Goal: Task Accomplishment & Management: Manage account settings

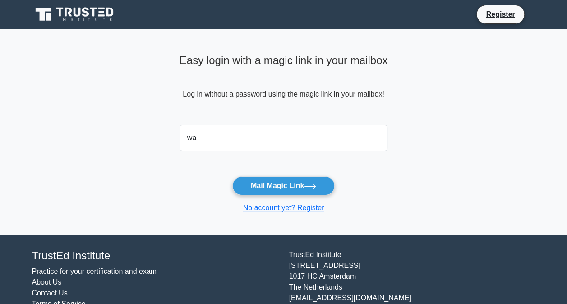
type input "[PERSON_NAME][EMAIL_ADDRESS][DOMAIN_NAME]"
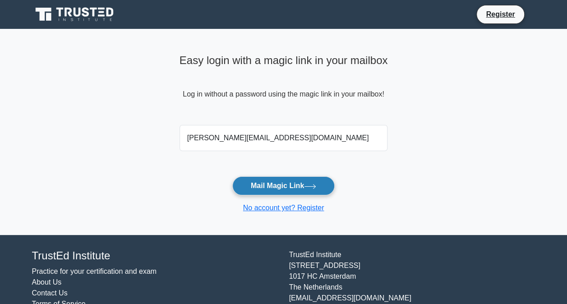
click at [274, 186] on button "Mail Magic Link" at bounding box center [283, 185] width 102 height 19
drag, startPoint x: 231, startPoint y: 140, endPoint x: 156, endPoint y: 129, distance: 75.8
click at [156, 129] on main "Easy login with a magic link in your mailbox Log in without a password using th…" at bounding box center [283, 132] width 567 height 206
drag, startPoint x: 291, startPoint y: 138, endPoint x: 131, endPoint y: 113, distance: 162.2
click at [131, 113] on main "Easy login with a magic link in your mailbox Log in without a password using th…" at bounding box center [283, 132] width 567 height 206
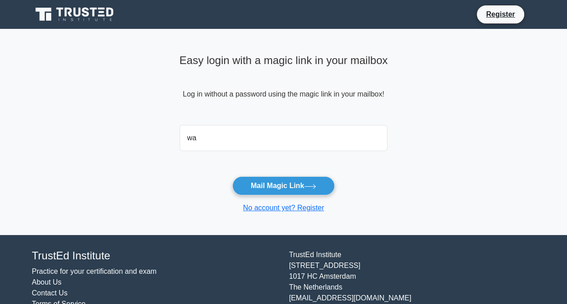
type input "wally.shakweer@snclavalin.com"
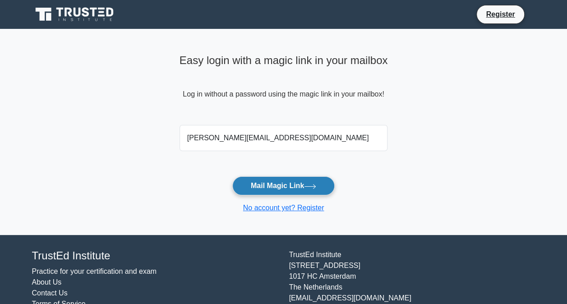
click at [257, 191] on button "Mail Magic Link" at bounding box center [283, 185] width 102 height 19
